Goal: Find specific page/section: Find specific page/section

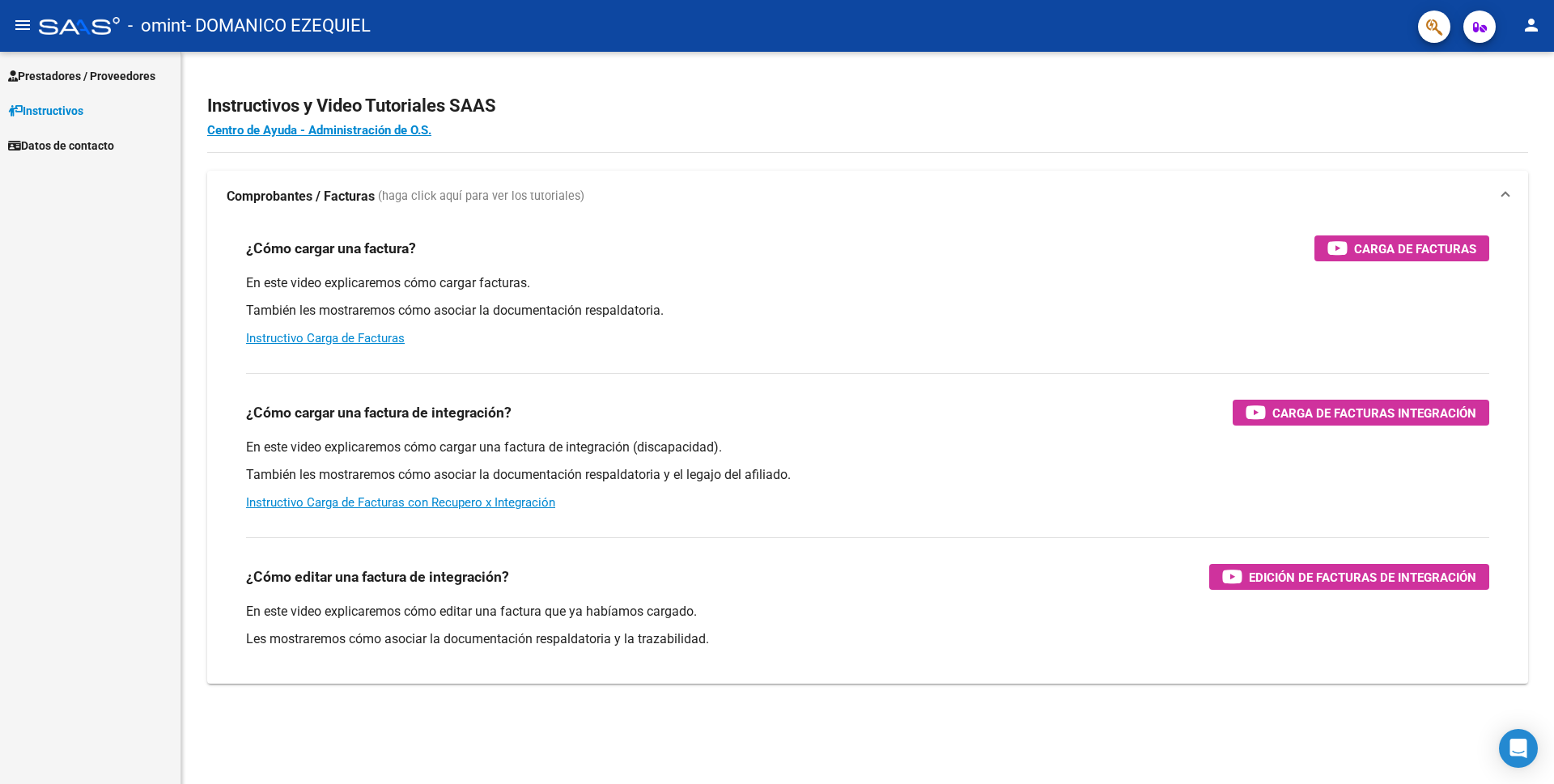
click at [134, 76] on span "Prestadores / Proveedores" at bounding box center [82, 76] width 148 height 17
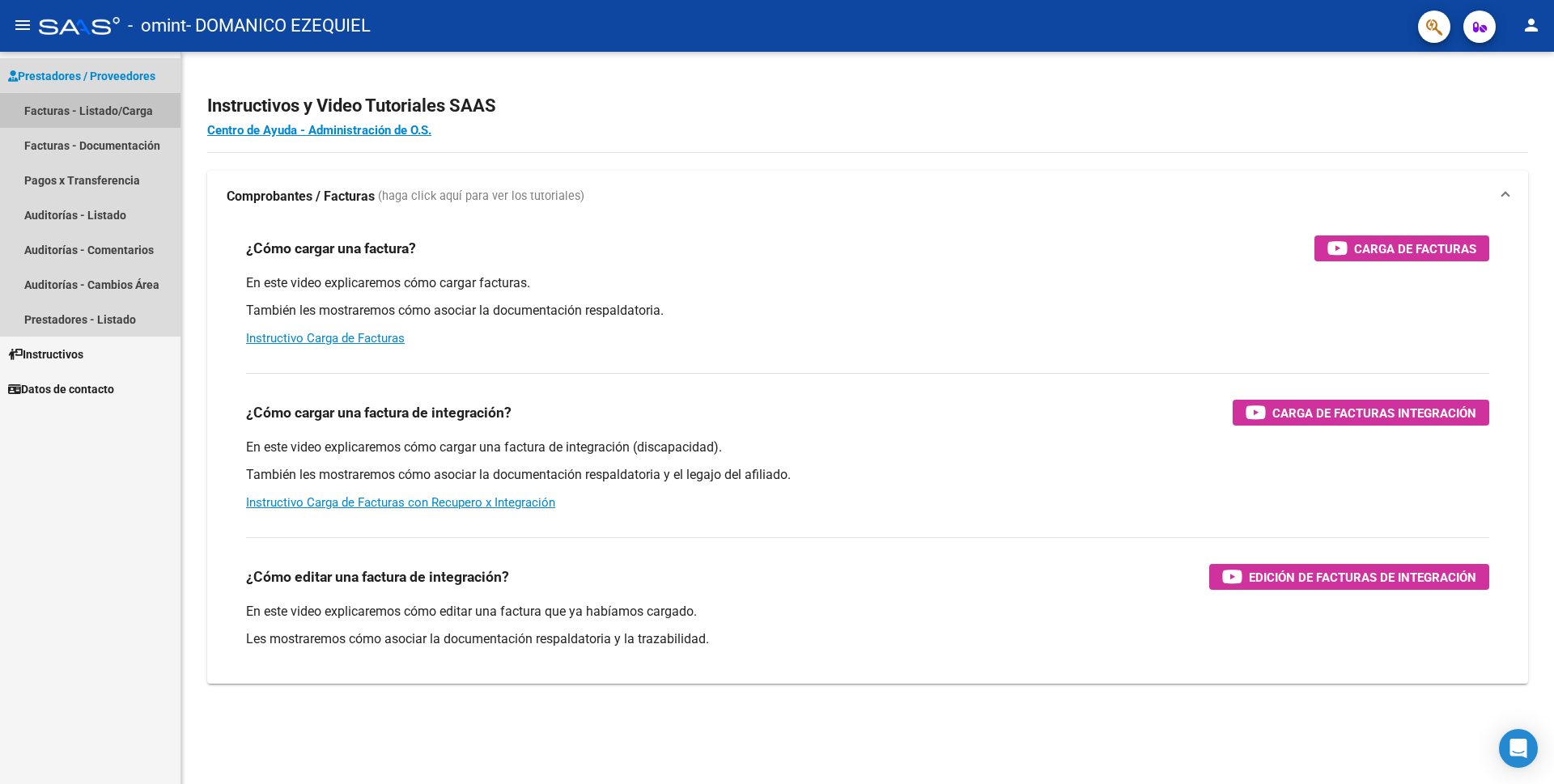
click at [117, 110] on link "Facturas - Listado/Carga" at bounding box center [90, 110] width 181 height 35
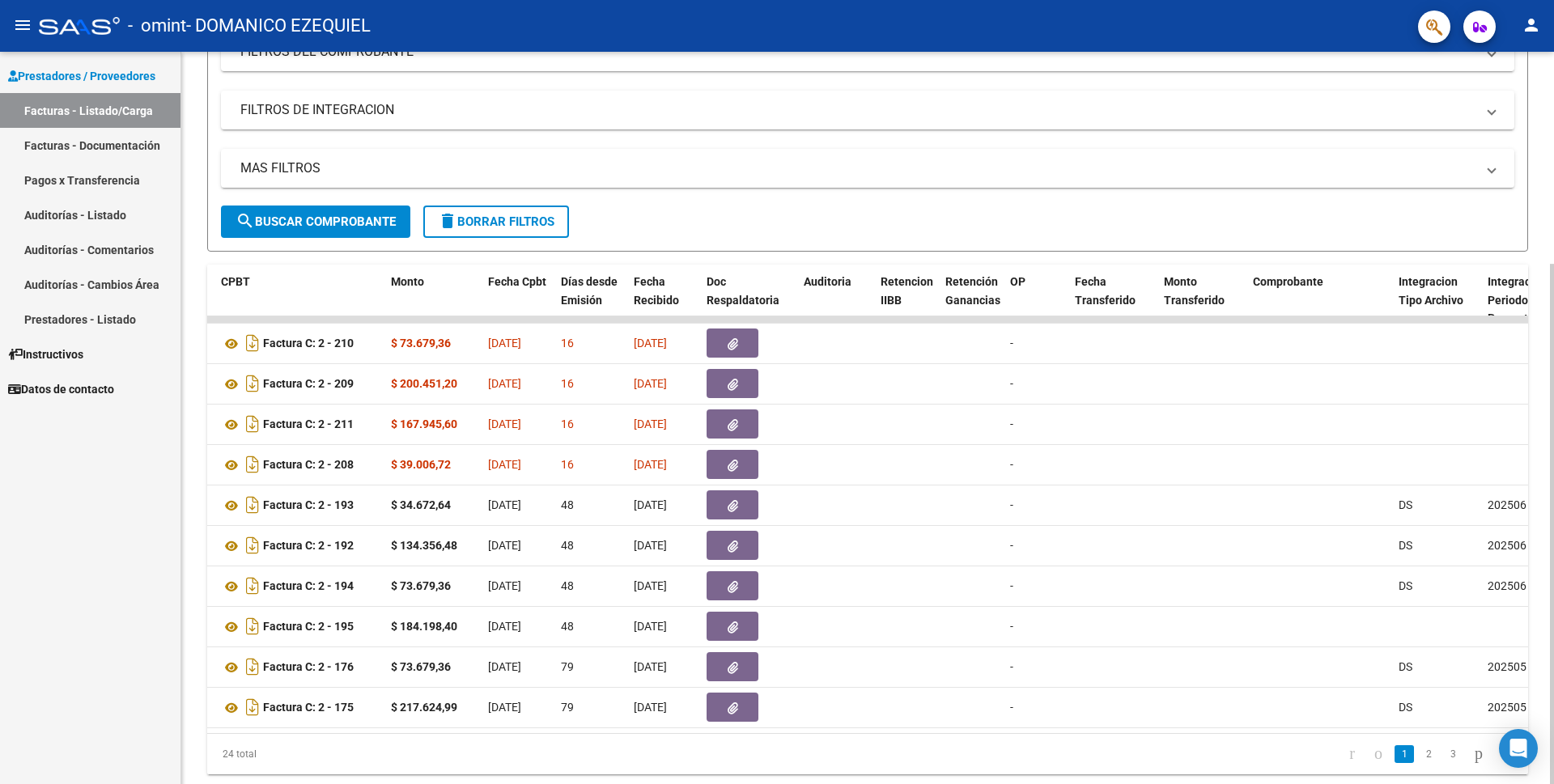
scroll to position [0, 538]
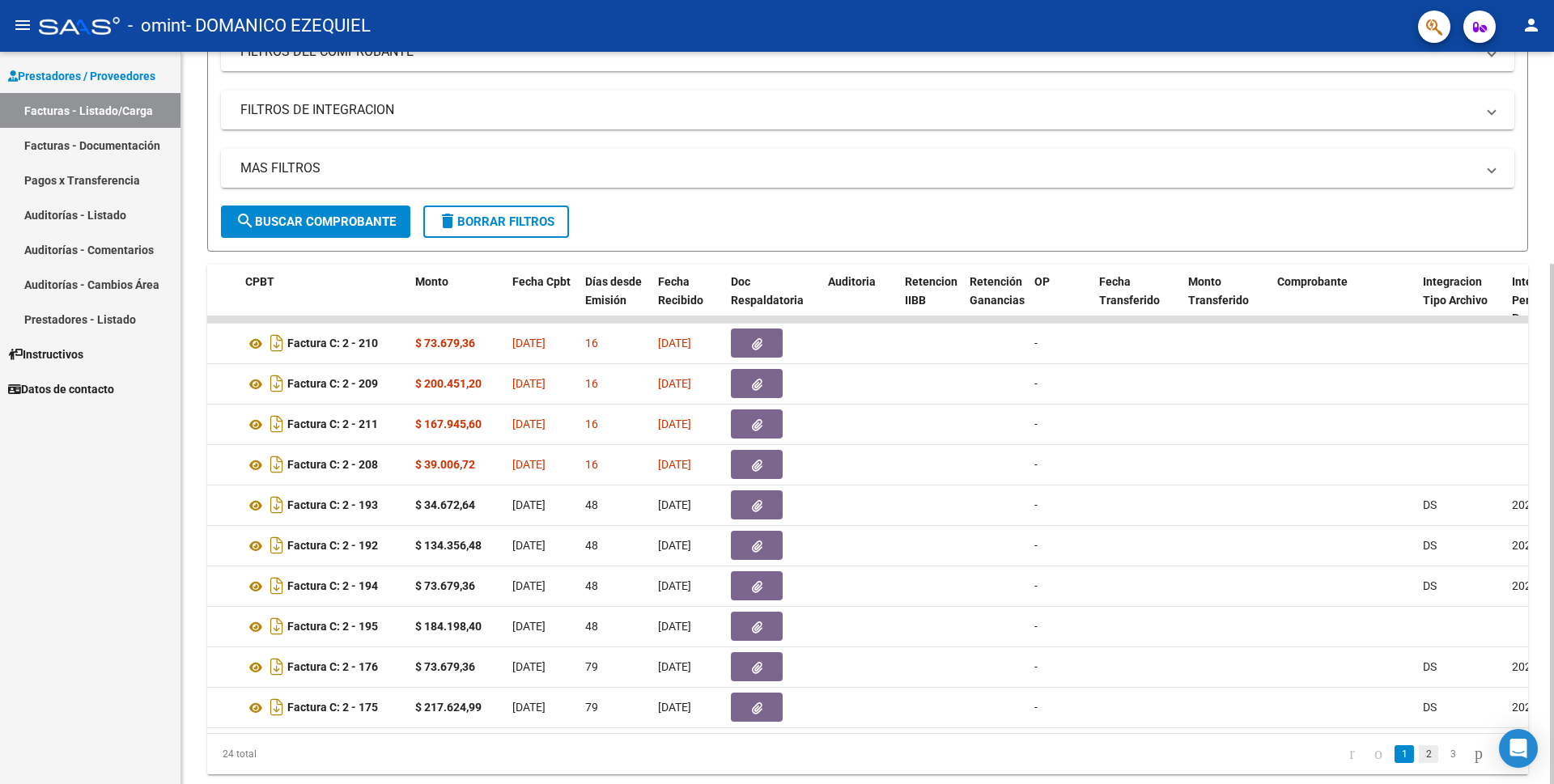
click at [1418, 763] on link "2" at bounding box center [1428, 754] width 19 height 17
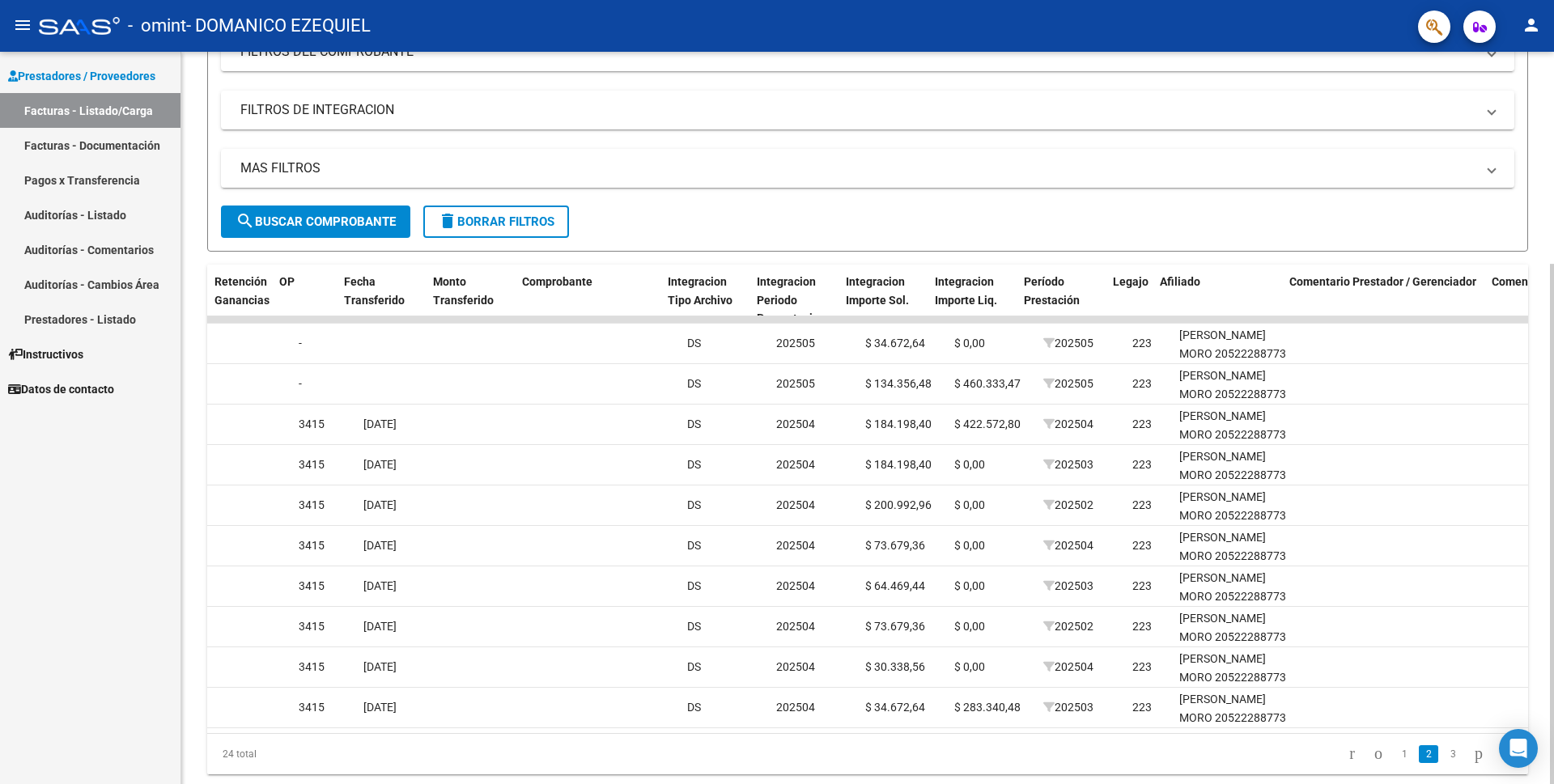
scroll to position [0, 1293]
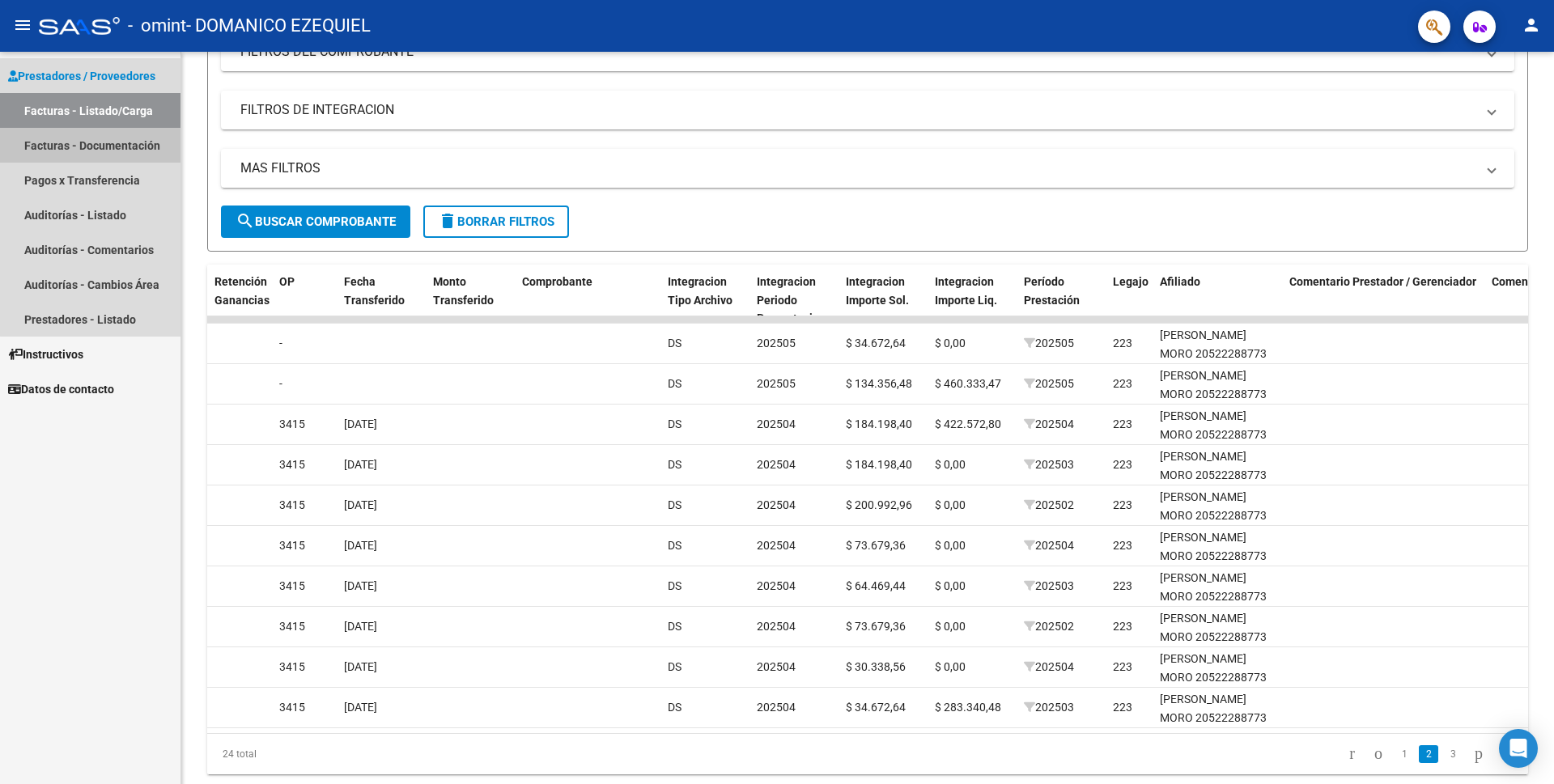
click at [109, 141] on link "Facturas - Documentación" at bounding box center [90, 145] width 181 height 35
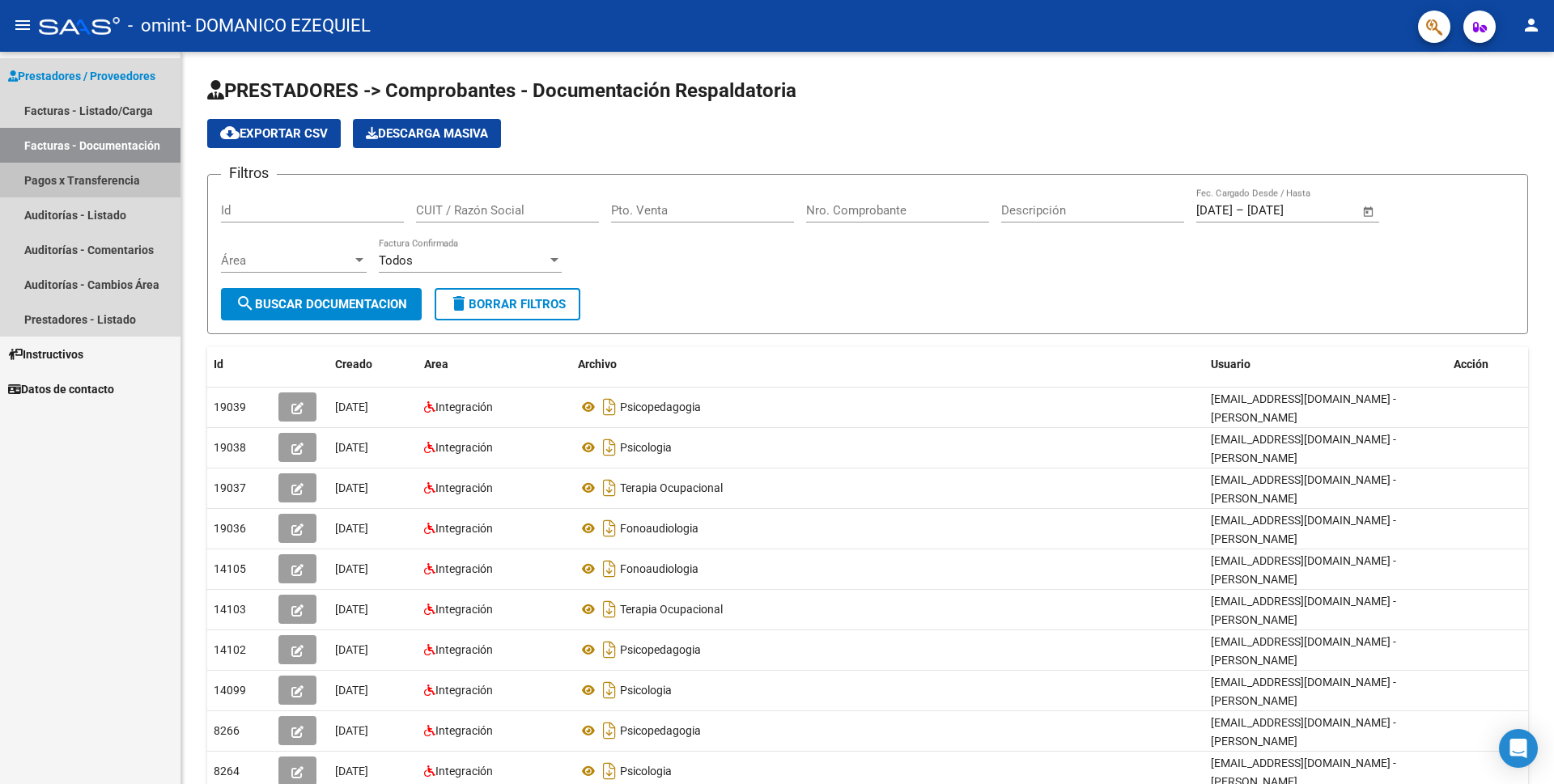
click at [105, 179] on link "Pagos x Transferencia" at bounding box center [90, 180] width 181 height 35
